Goal: Task Accomplishment & Management: Use online tool/utility

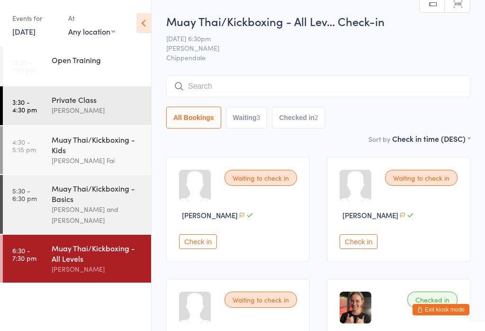
click at [199, 248] on button "Check in" at bounding box center [198, 241] width 38 height 15
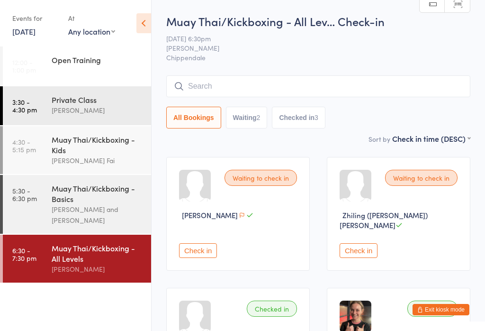
click at [244, 84] on input "search" at bounding box center [318, 86] width 304 height 22
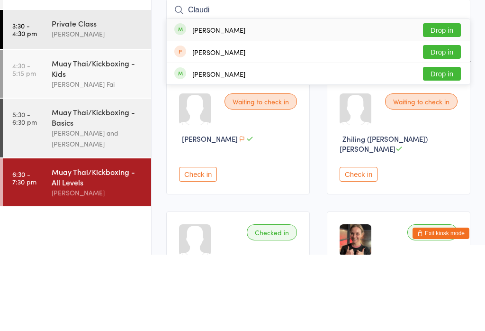
type input "Claudi"
click at [453, 100] on button "Drop in" at bounding box center [442, 107] width 38 height 14
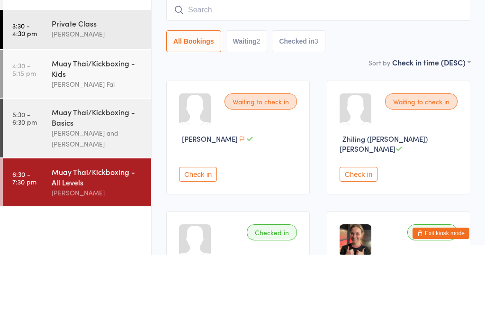
scroll to position [76, 0]
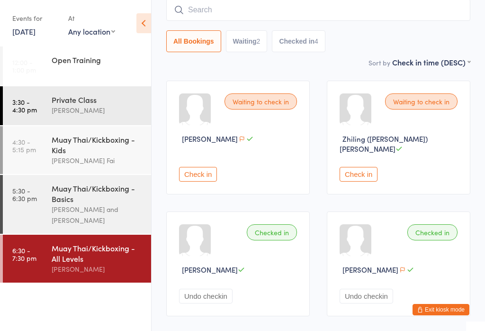
click at [213, 14] on input "search" at bounding box center [318, 10] width 304 height 22
type input "R"
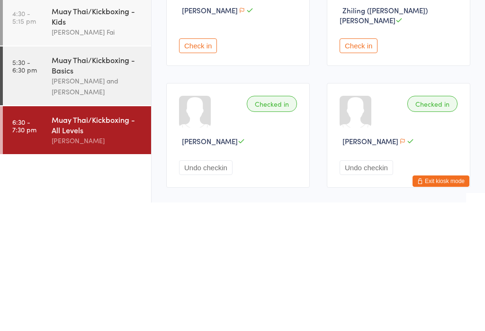
click at [73, 243] on div "Muay Thai/Kickboxing - All Levels" at bounding box center [97, 253] width 91 height 21
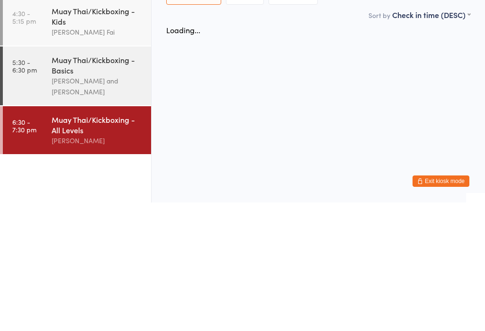
scroll to position [0, 0]
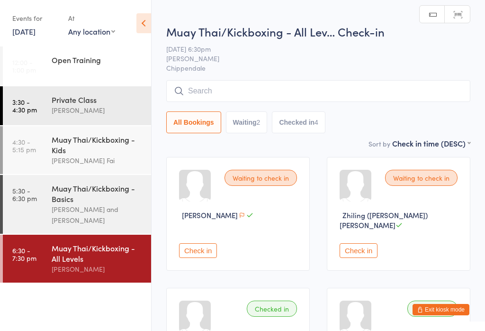
click at [289, 91] on input "search" at bounding box center [318, 91] width 304 height 22
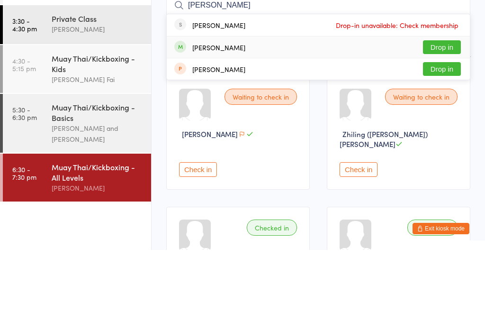
type input "[PERSON_NAME]"
click at [446, 121] on button "Drop in" at bounding box center [442, 128] width 38 height 14
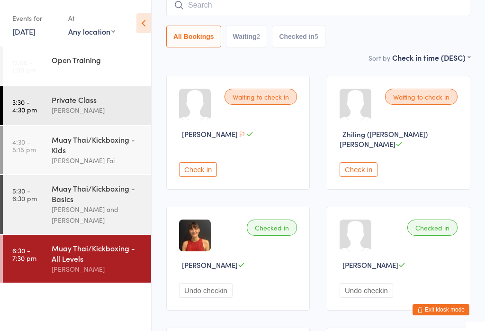
click at [315, 0] on input "search" at bounding box center [318, 5] width 304 height 22
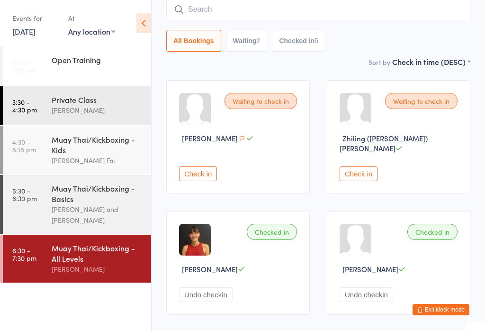
scroll to position [76, 0]
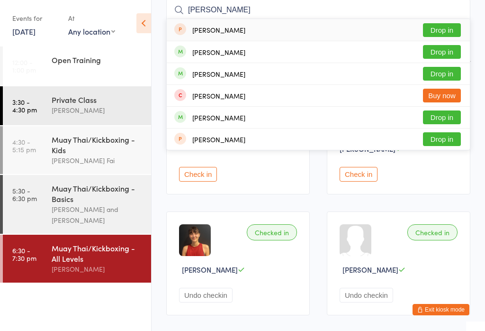
type input "[PERSON_NAME]"
click at [452, 50] on button "Drop in" at bounding box center [442, 52] width 38 height 14
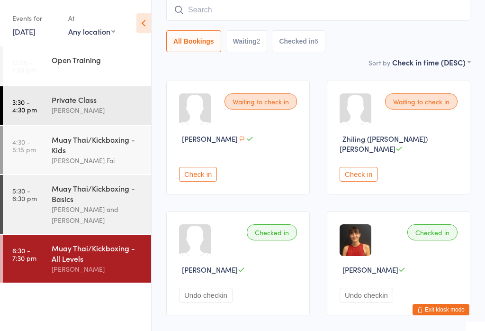
click at [362, 40] on div "All Bookings Waiting 2 Checked in 6" at bounding box center [318, 41] width 304 height 22
click at [332, 9] on input "search" at bounding box center [318, 10] width 304 height 22
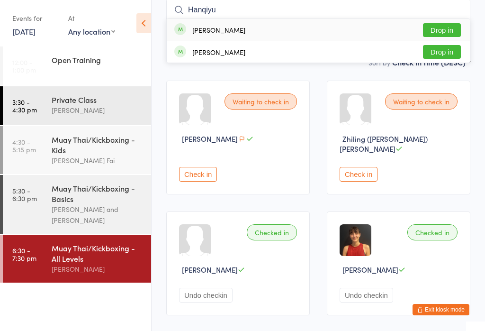
type input "Hanqiyu"
click at [453, 30] on button "Drop in" at bounding box center [442, 30] width 38 height 14
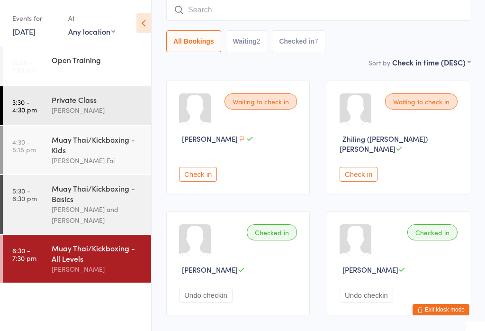
click at [232, 11] on input "search" at bounding box center [318, 10] width 304 height 22
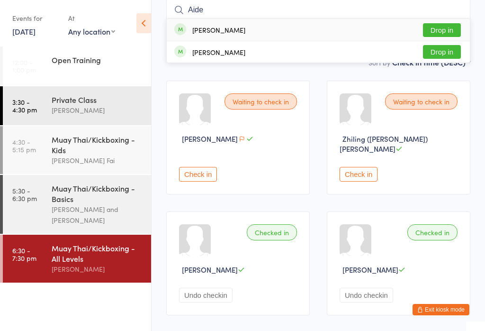
type input "Aide"
click at [450, 26] on button "Drop in" at bounding box center [442, 30] width 38 height 14
